Goal: Check status: Check status

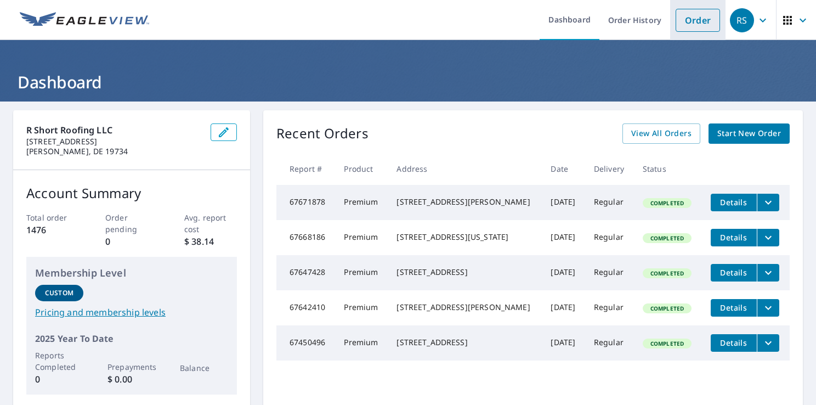
click at [678, 22] on link "Order" at bounding box center [698, 20] width 44 height 23
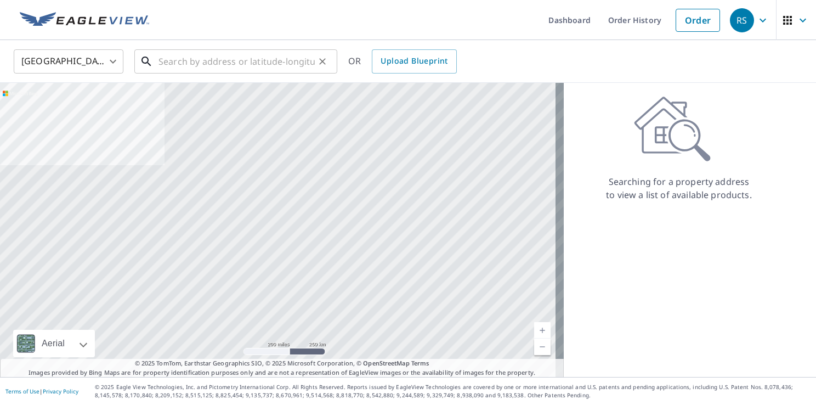
click at [171, 57] on input "text" at bounding box center [236, 61] width 156 height 31
click at [625, 30] on link "Order History" at bounding box center [634, 20] width 71 height 40
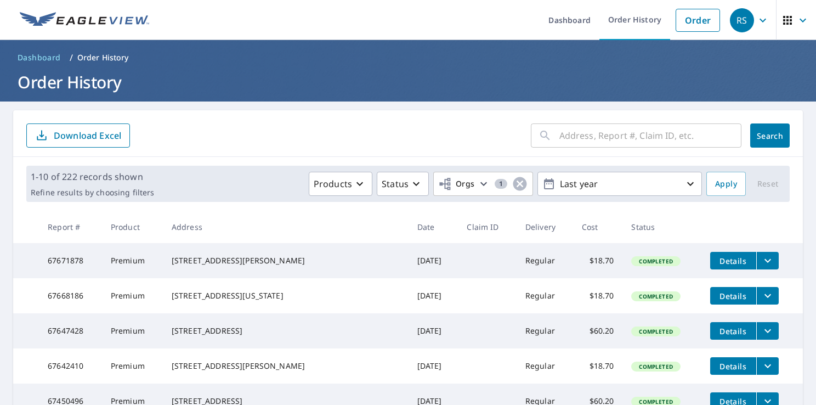
click at [569, 135] on input "text" at bounding box center [650, 135] width 182 height 31
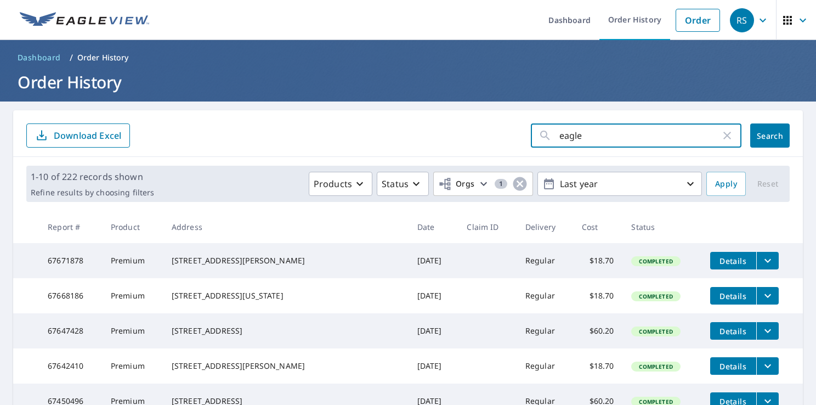
type input "eagles"
click at [752, 143] on button "Search" at bounding box center [769, 135] width 39 height 24
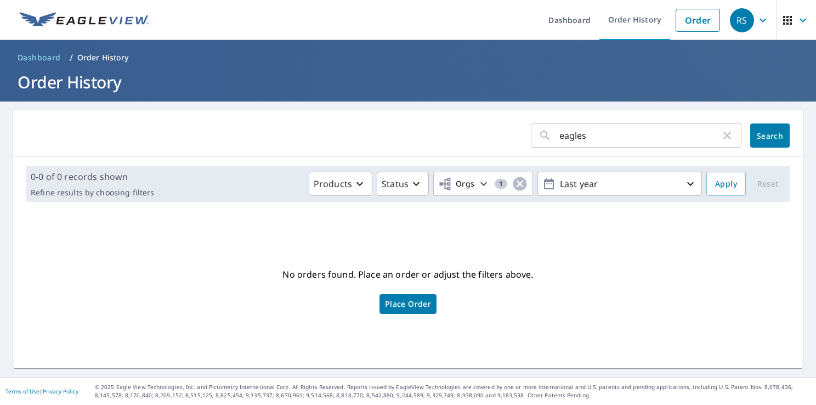
click at [720, 138] on icon "button" at bounding box center [726, 135] width 13 height 13
click at [568, 122] on input "text" at bounding box center [650, 135] width 182 height 31
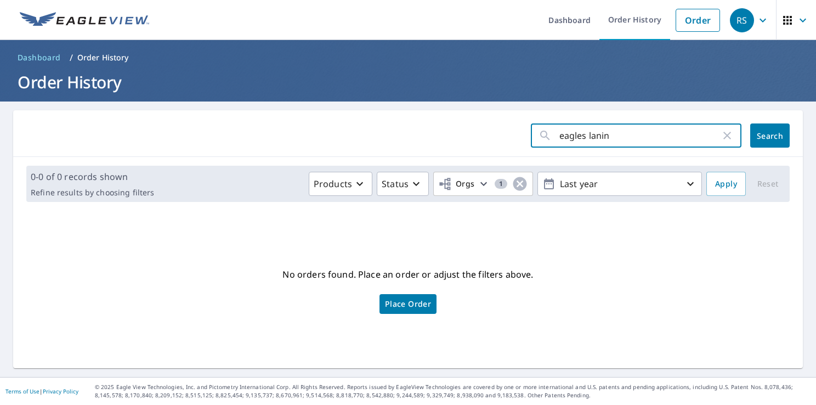
type input "eagles laning"
click button "Search" at bounding box center [769, 135] width 39 height 24
click at [592, 137] on input "eagles laning" at bounding box center [639, 135] width 161 height 31
type input "eagles landing"
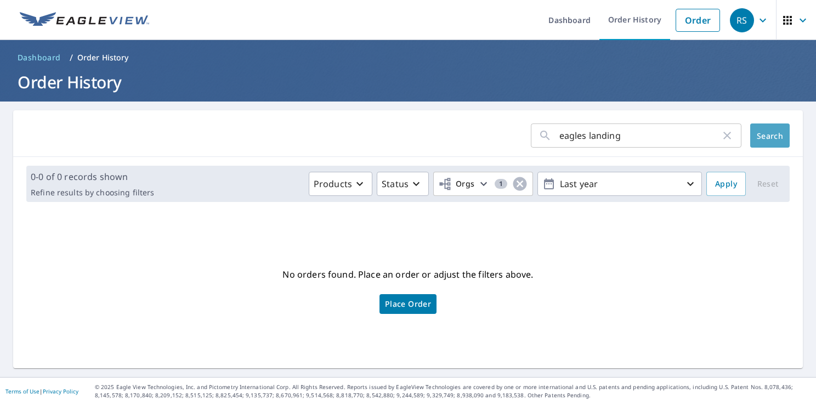
click at [764, 132] on span "Search" at bounding box center [770, 135] width 22 height 10
click at [566, 20] on link "Dashboard" at bounding box center [570, 20] width 60 height 40
